Goal: Information Seeking & Learning: Learn about a topic

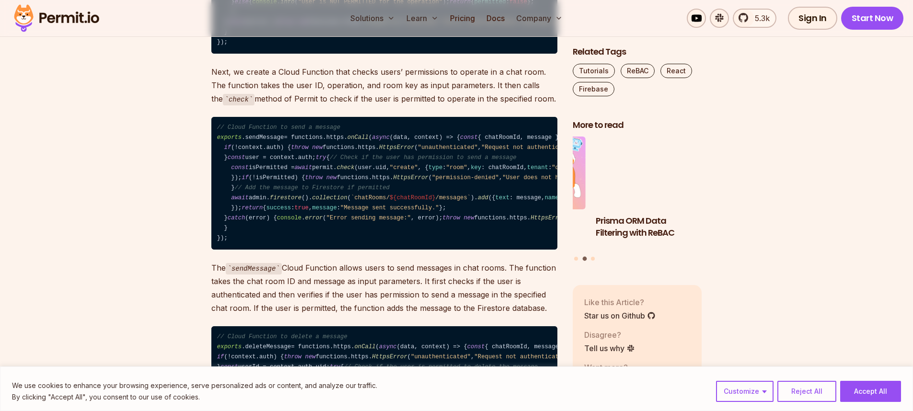
scroll to position [9795, 0]
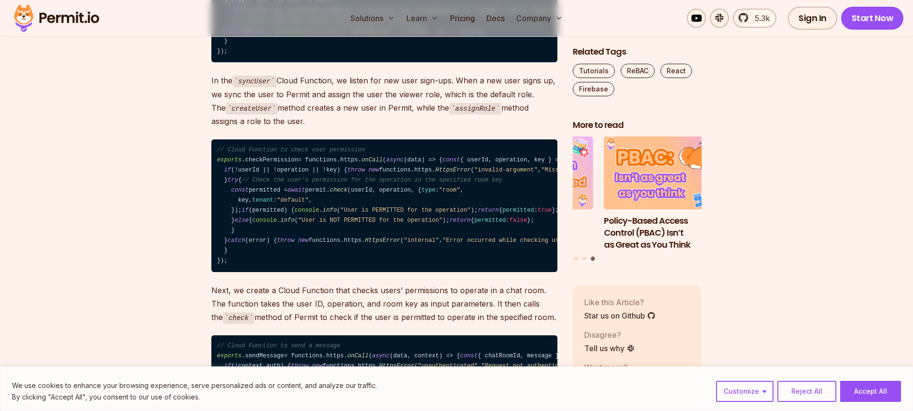
copy code "permitio"
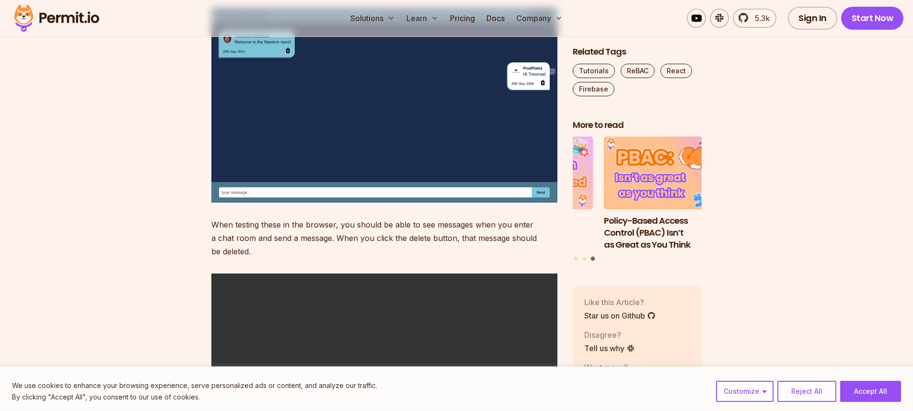
scroll to position [12641, 0]
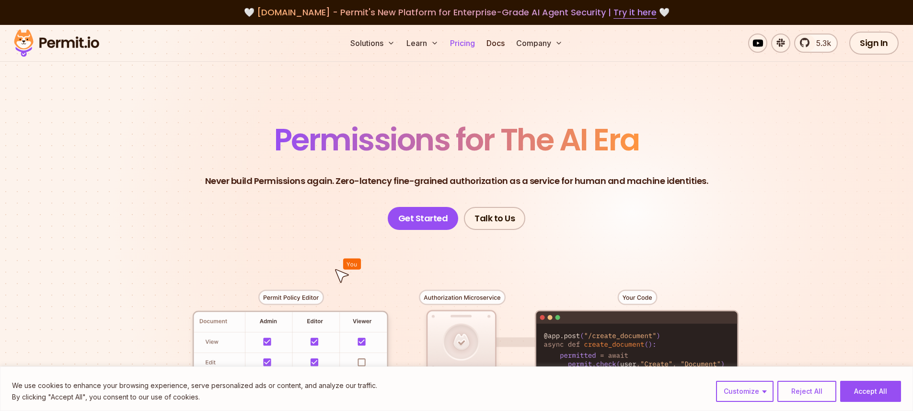
click at [474, 47] on link "Pricing" at bounding box center [462, 43] width 33 height 19
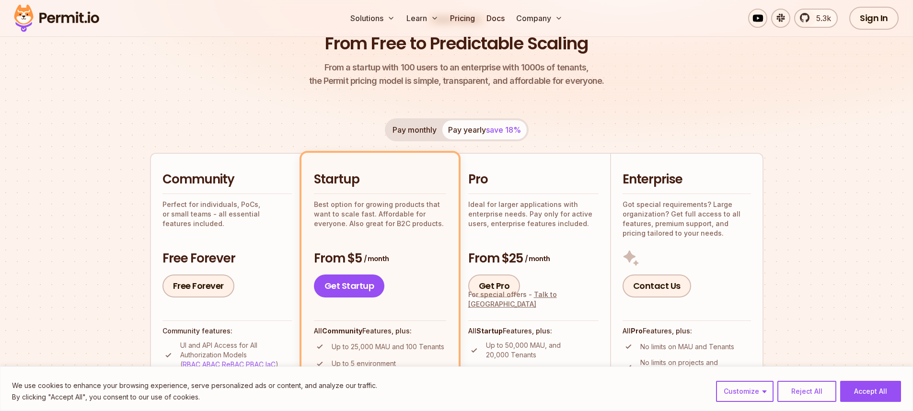
scroll to position [81, 0]
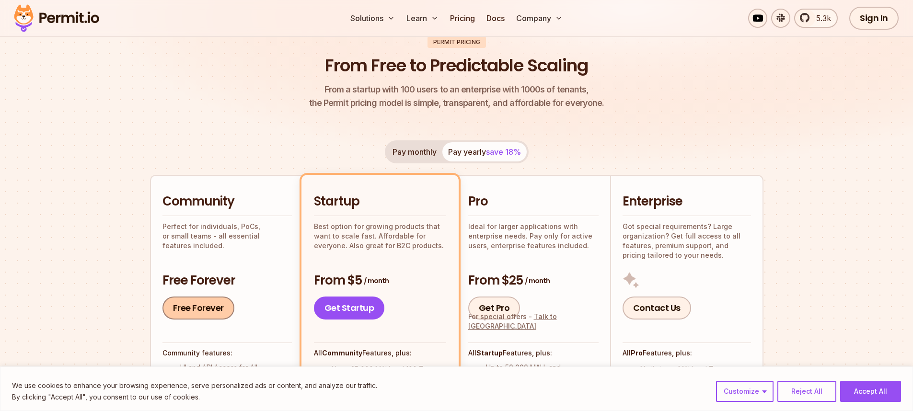
click at [188, 304] on link "Free Forever" at bounding box center [198, 308] width 72 height 23
click at [408, 148] on button "Pay monthly" at bounding box center [415, 151] width 56 height 19
click at [483, 154] on button "Pay yearly save 18%" at bounding box center [484, 151] width 84 height 19
click at [425, 154] on button "Pay monthly" at bounding box center [415, 151] width 56 height 19
click at [500, 159] on button "Pay yearly save 18%" at bounding box center [484, 151] width 84 height 19
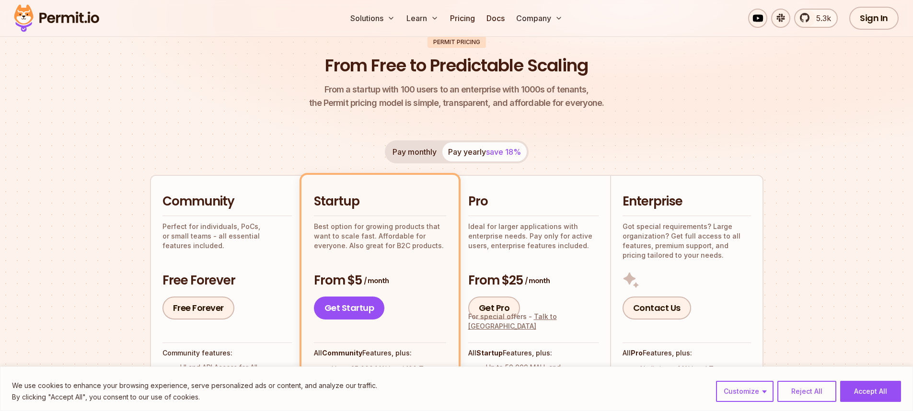
click at [463, 154] on div "Pay monthly Pay yearly save 18%" at bounding box center [457, 151] width 144 height 23
click at [419, 151] on button "Pay monthly" at bounding box center [415, 151] width 56 height 19
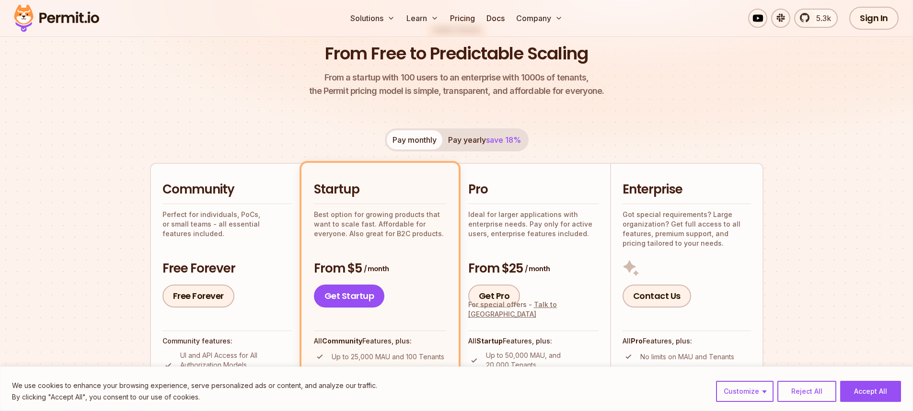
scroll to position [75, 0]
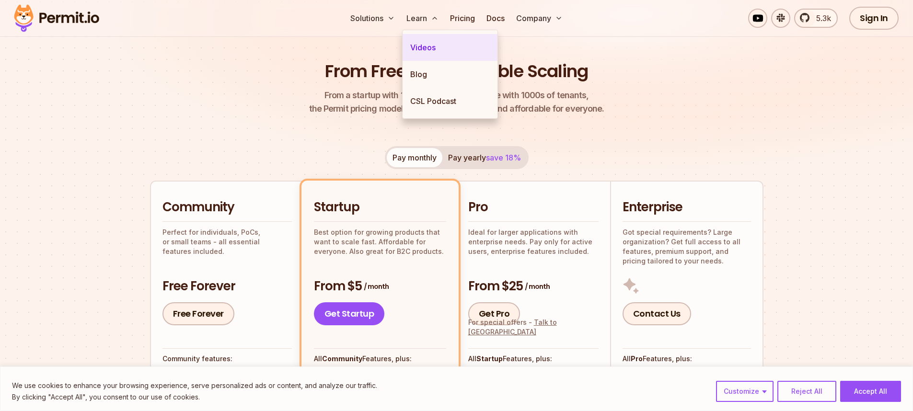
click at [425, 46] on link "Videos" at bounding box center [450, 47] width 95 height 27
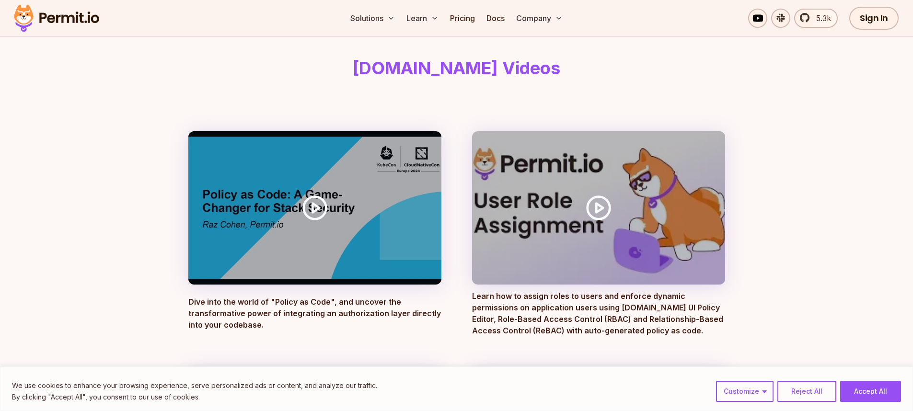
scroll to position [68, 0]
